Goal: Find specific page/section: Find specific page/section

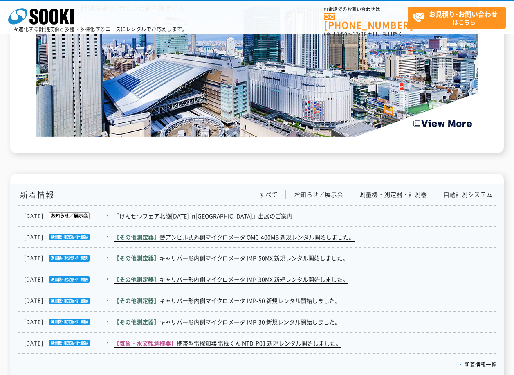
scroll to position [1322, 0]
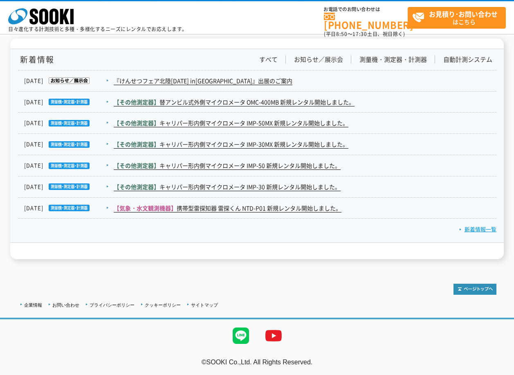
click at [471, 228] on link "新着情報一覧" at bounding box center [477, 229] width 37 height 8
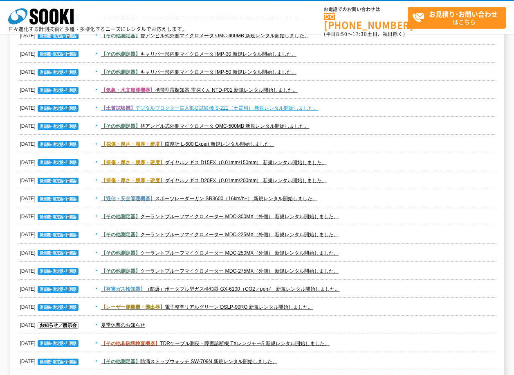
scroll to position [82, 0]
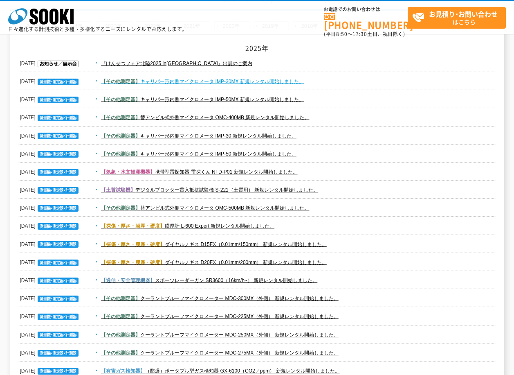
click at [242, 83] on link "【その他測定器】 キャリパー形内側マイクロメータ IMP-30MX 新規レンタル開始しました。" at bounding box center [202, 82] width 203 height 6
